Goal: Navigation & Orientation: Go to known website

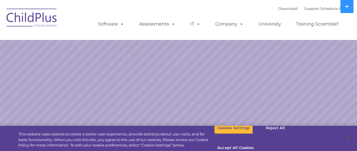
select select "MEDIUM"
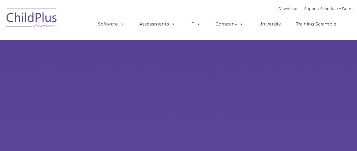
type input ""
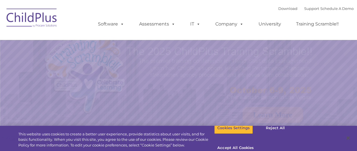
select select "MEDIUM"
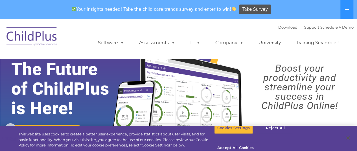
click at [40, 36] on img at bounding box center [32, 37] width 56 height 28
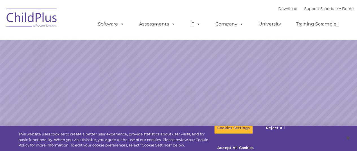
select select "MEDIUM"
